Goal: Navigation & Orientation: Find specific page/section

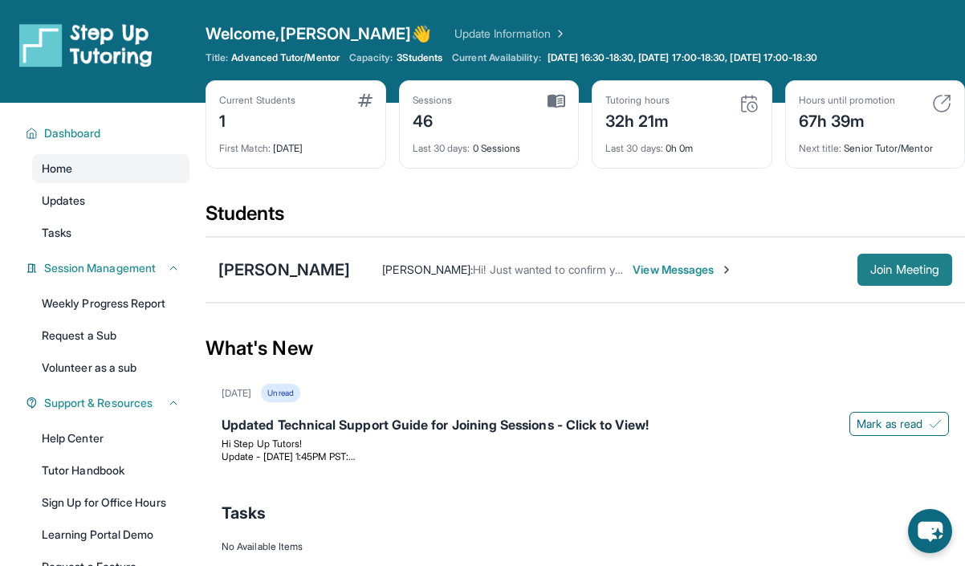
click at [879, 275] on span "Join Meeting" at bounding box center [905, 270] width 69 height 10
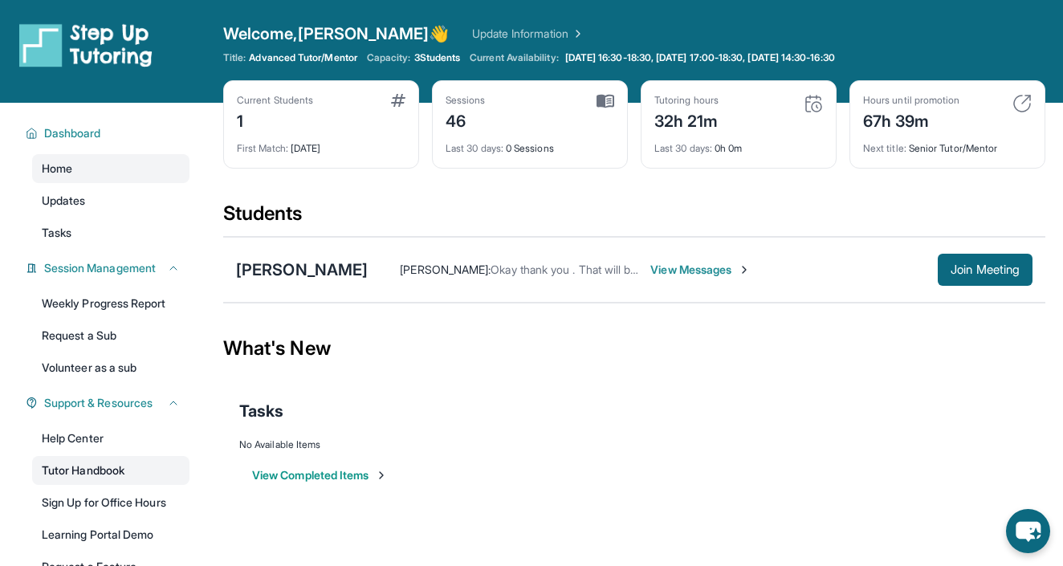
click at [107, 472] on link "Tutor Handbook" at bounding box center [110, 470] width 157 height 29
click at [965, 269] on span "Join Meeting" at bounding box center [985, 270] width 69 height 10
click at [118, 439] on link "Help Center" at bounding box center [110, 438] width 157 height 29
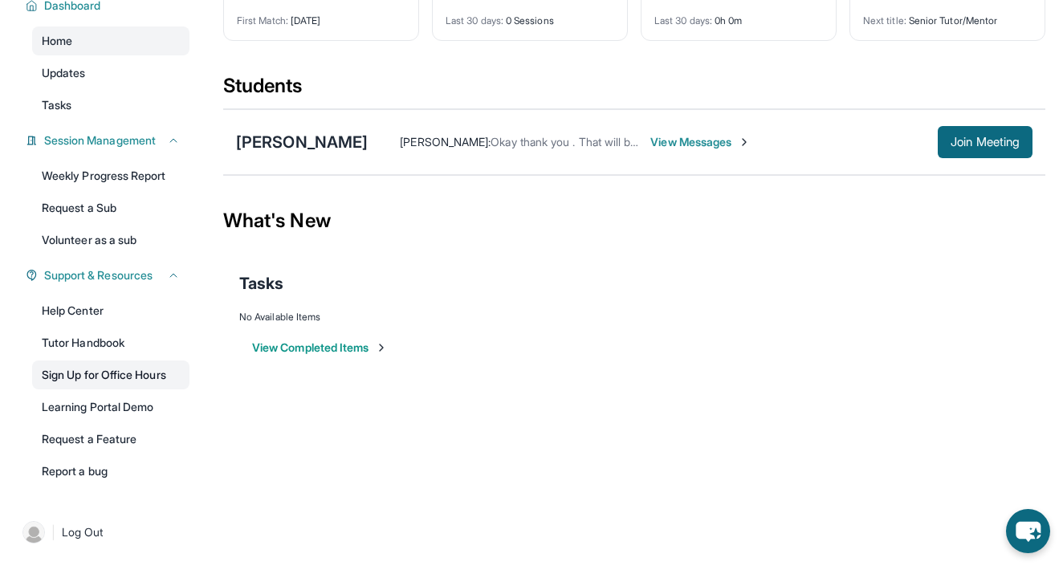
click at [118, 380] on link "Sign Up for Office Hours" at bounding box center [110, 375] width 157 height 29
click at [400, 141] on span "[PERSON_NAME] :" at bounding box center [445, 142] width 91 height 14
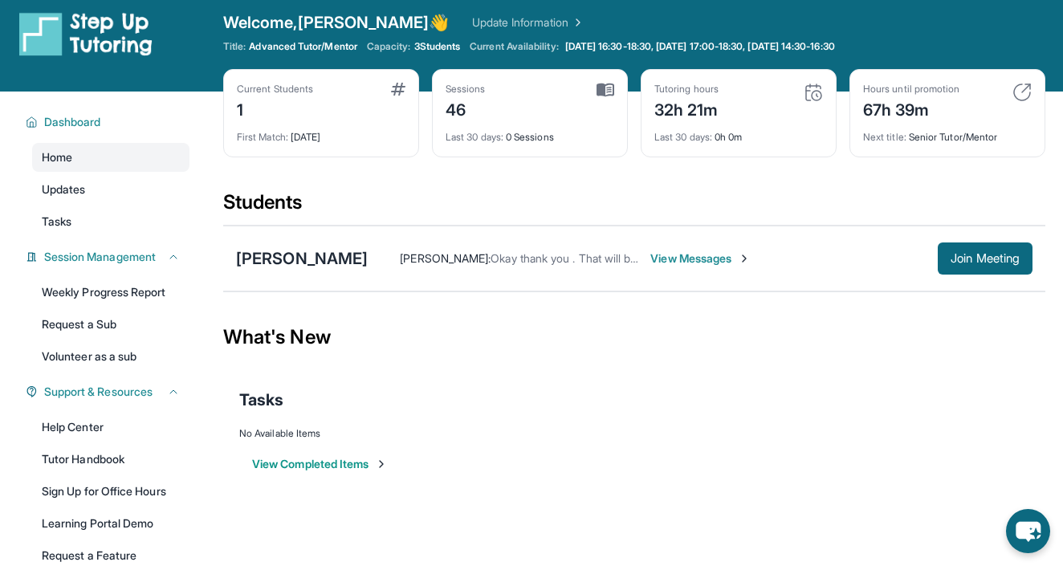
scroll to position [0, 0]
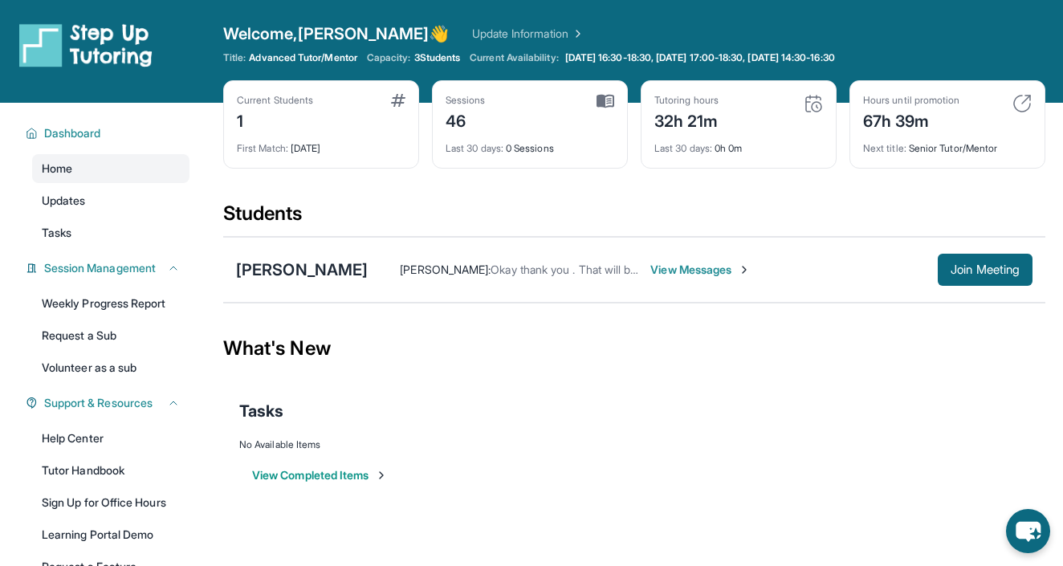
click at [289, 27] on span "Welcome, [PERSON_NAME] 👋" at bounding box center [336, 33] width 226 height 22
click at [87, 39] on img at bounding box center [85, 44] width 133 height 45
